Goal: Task Accomplishment & Management: Complete application form

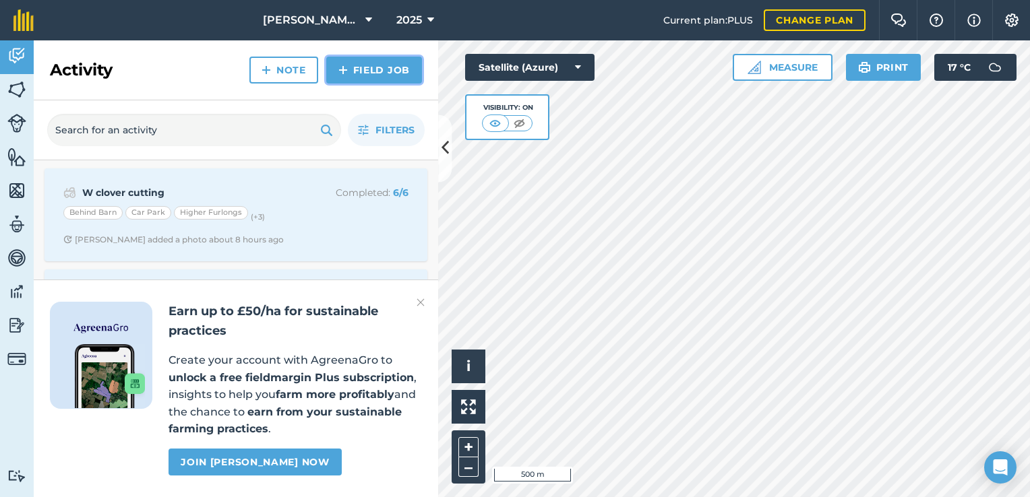
click at [358, 78] on link "Field Job" at bounding box center [374, 70] width 96 height 27
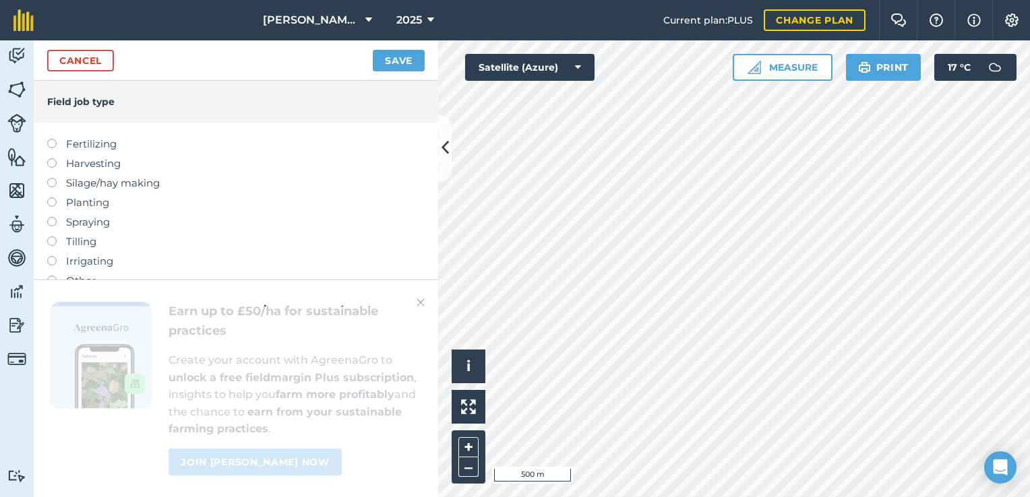
click at [82, 144] on label "Fertilizing" at bounding box center [235, 144] width 377 height 16
type input "Fertilizing"
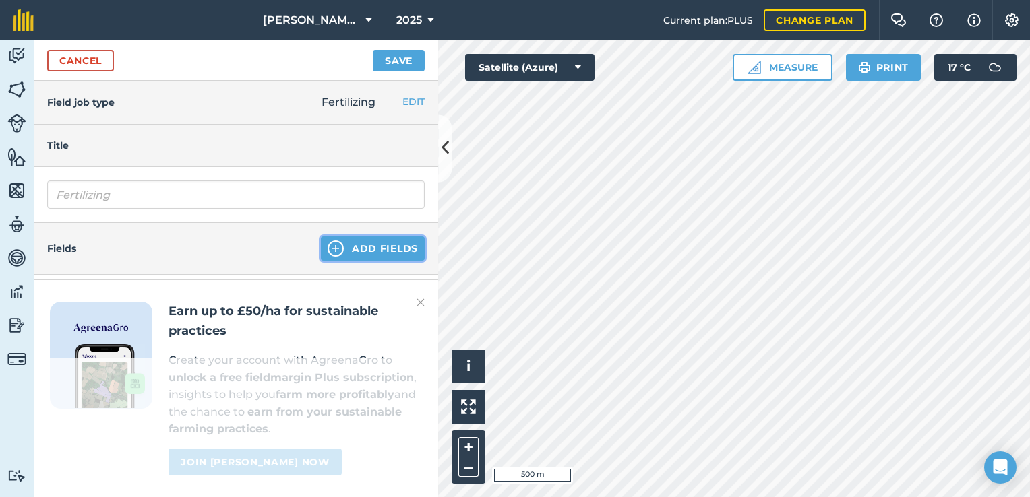
click at [353, 247] on button "Add Fields" at bounding box center [373, 249] width 104 height 24
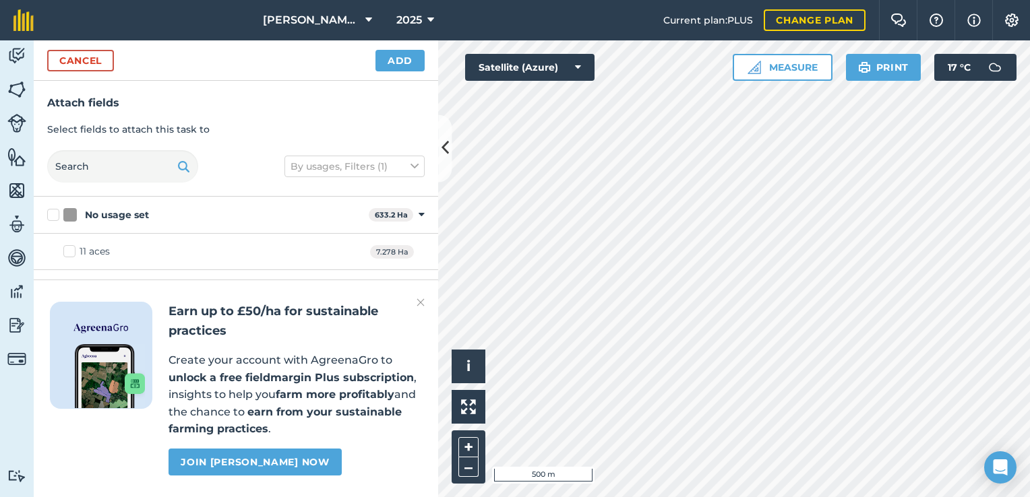
checkbox input "true"
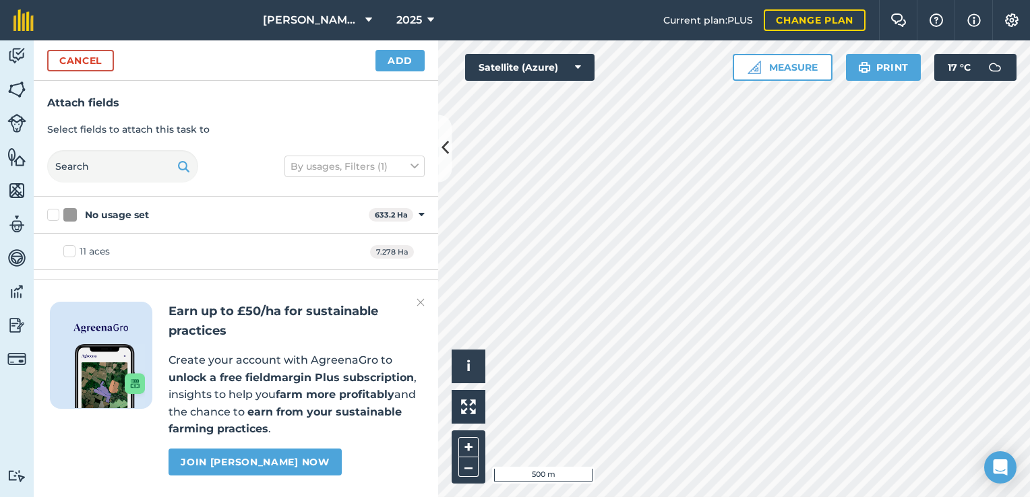
checkbox input "true"
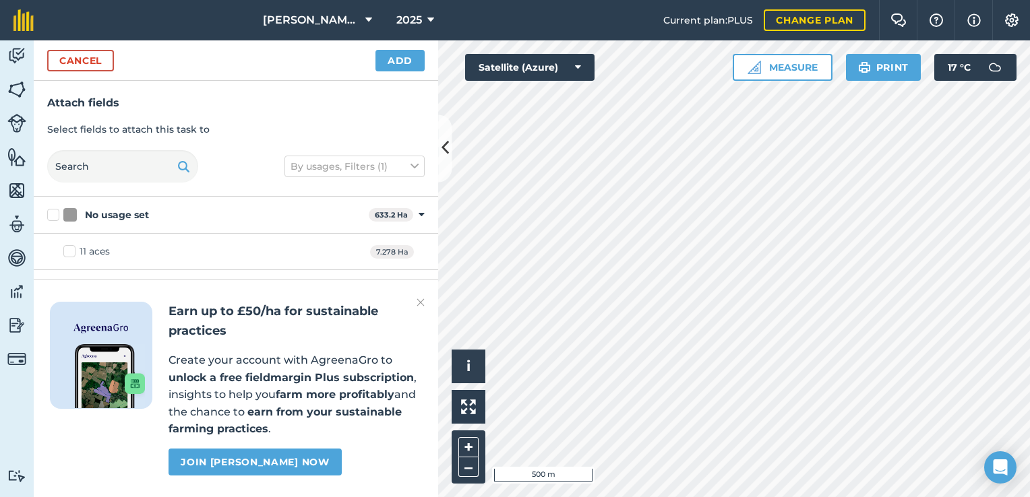
checkbox input "true"
click at [400, 66] on button "Add" at bounding box center [399, 61] width 49 height 22
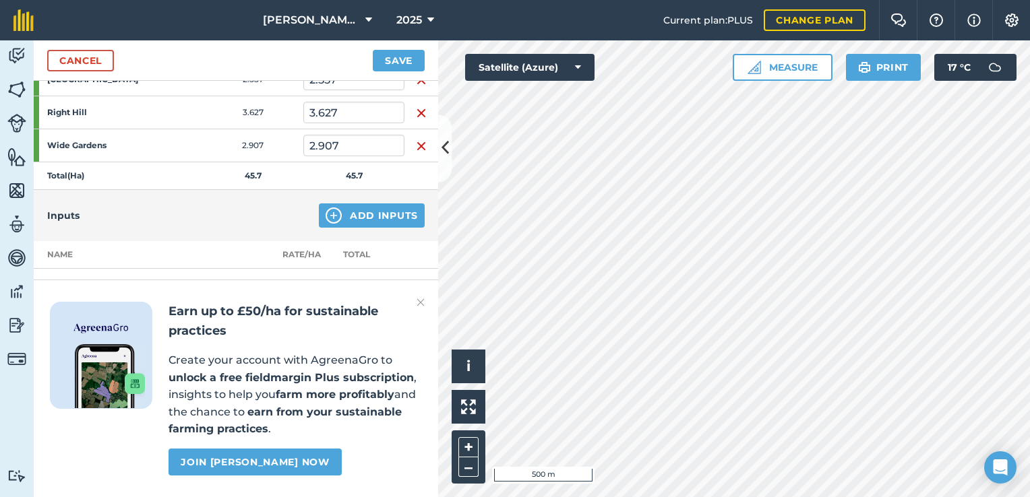
scroll to position [513, 0]
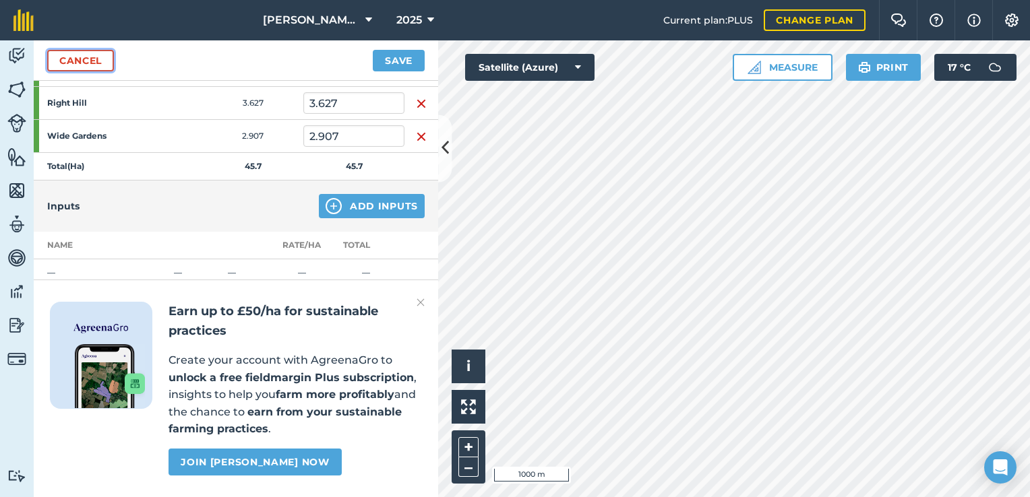
click at [92, 61] on link "Cancel" at bounding box center [80, 61] width 67 height 22
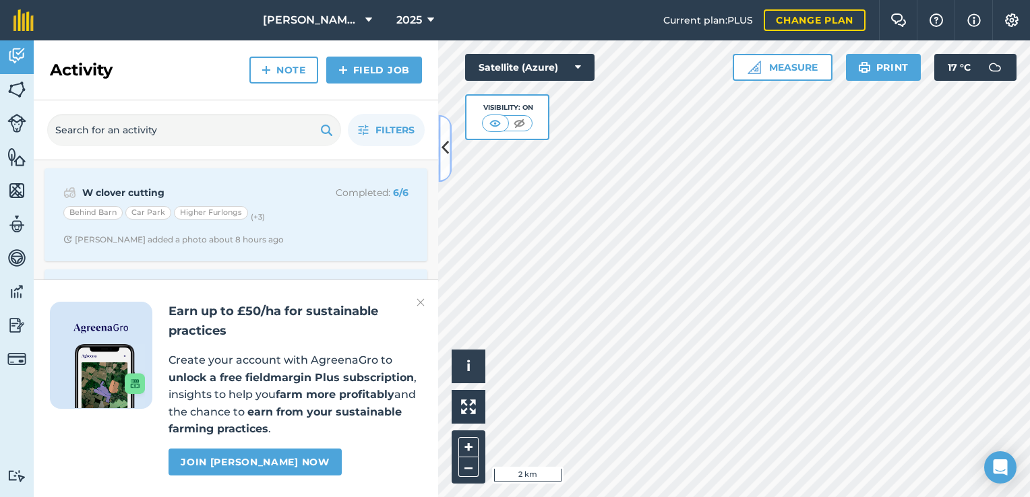
click at [441, 165] on button at bounding box center [444, 148] width 13 height 67
